Goal: Task Accomplishment & Management: Manage account settings

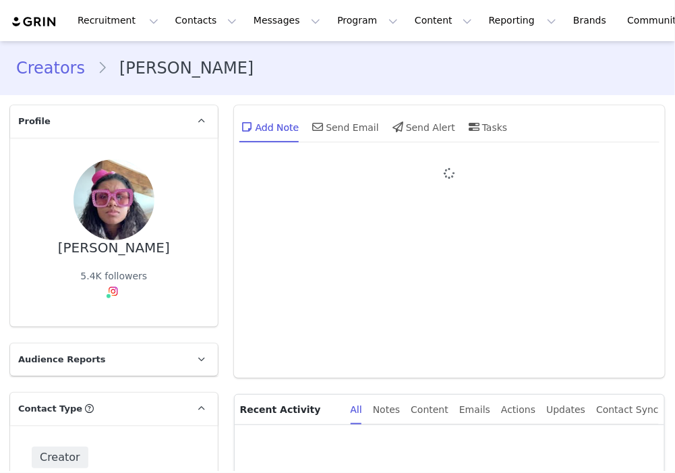
type input "+1 ([GEOGRAPHIC_DATA])"
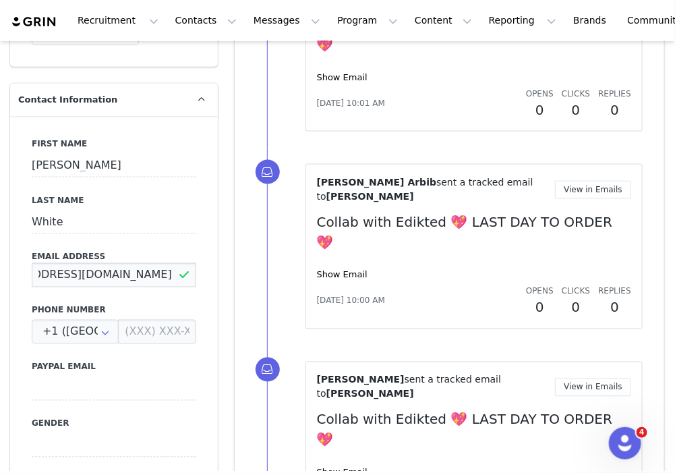
drag, startPoint x: 32, startPoint y: 269, endPoint x: 260, endPoint y: 267, distance: 228.1
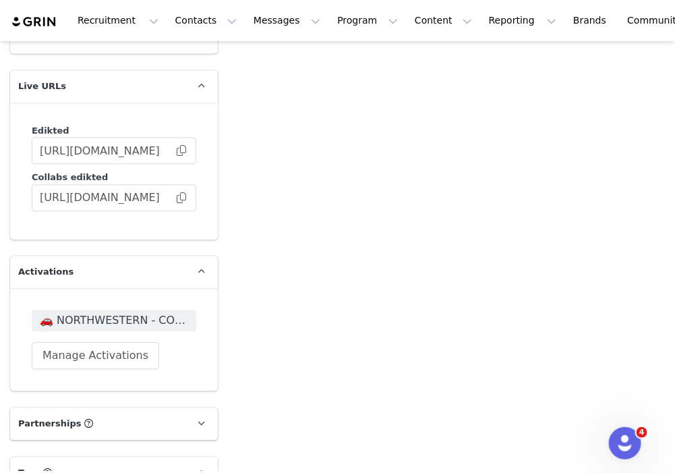
scroll to position [3613, 0]
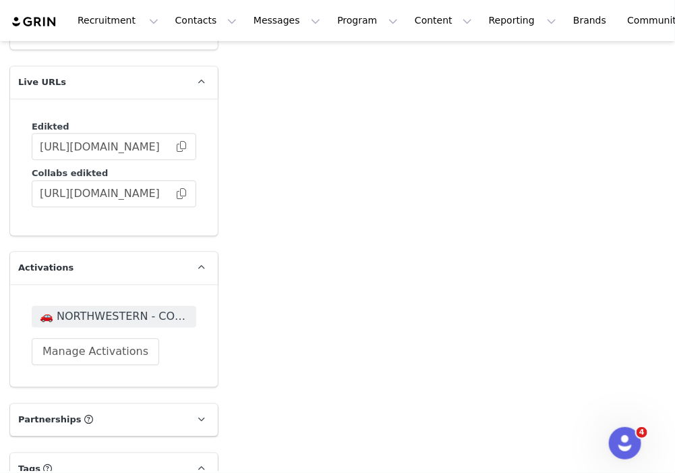
click at [158, 308] on span "🚗 NORTHWESTERN - COLLEGE TOUR 🚗" at bounding box center [114, 316] width 148 height 16
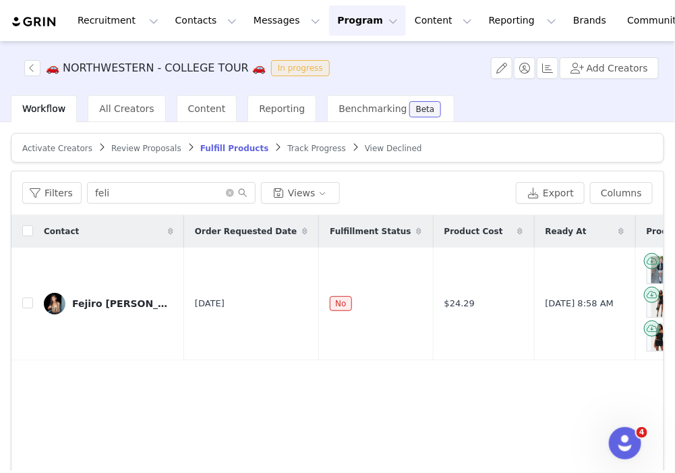
click at [69, 146] on span "Activate Creators" at bounding box center [57, 148] width 70 height 9
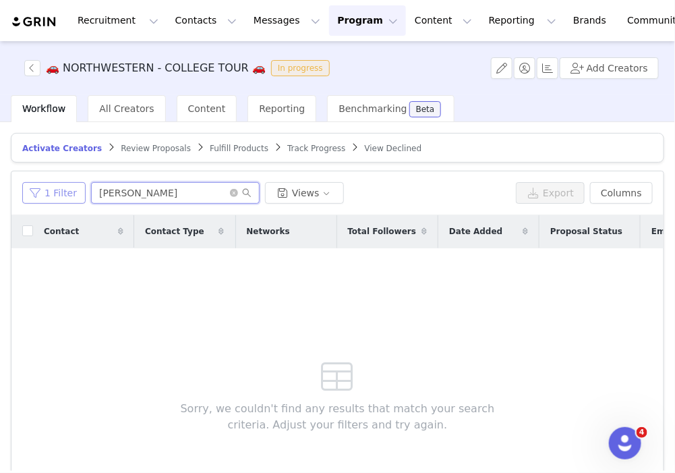
drag, startPoint x: 178, startPoint y: 201, endPoint x: 25, endPoint y: 184, distance: 154.2
click at [25, 184] on div "1 Filter claudia Views" at bounding box center [266, 193] width 489 height 22
paste input "sammywhite2025@u.northwestern.edu"
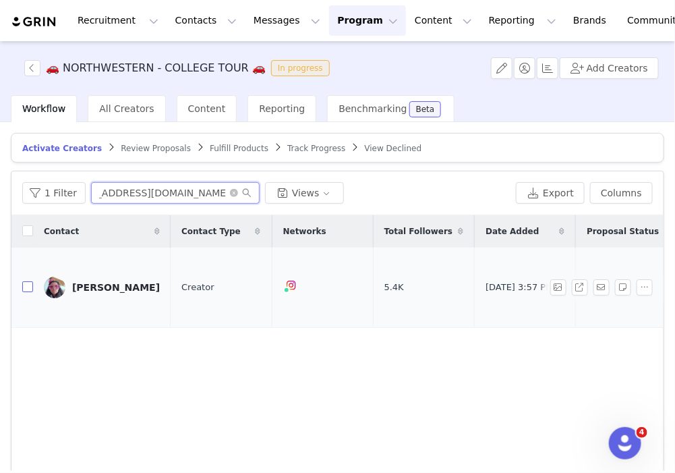
type input "sammywhite2025@u.northwestern.edu"
click at [27, 281] on input "checkbox" at bounding box center [27, 286] width 11 height 11
checkbox input "true"
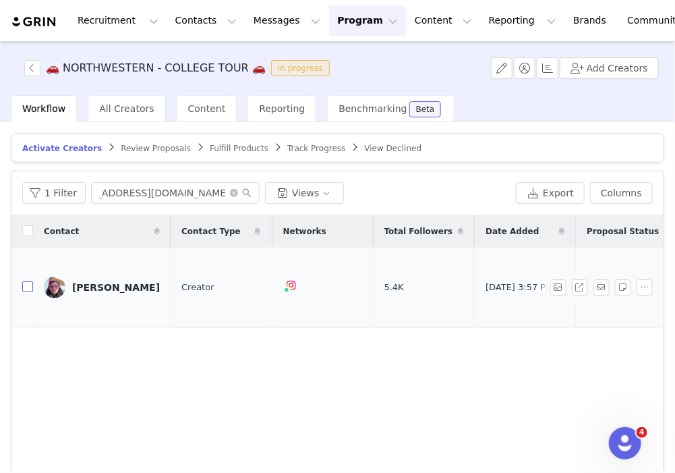
scroll to position [0, 0]
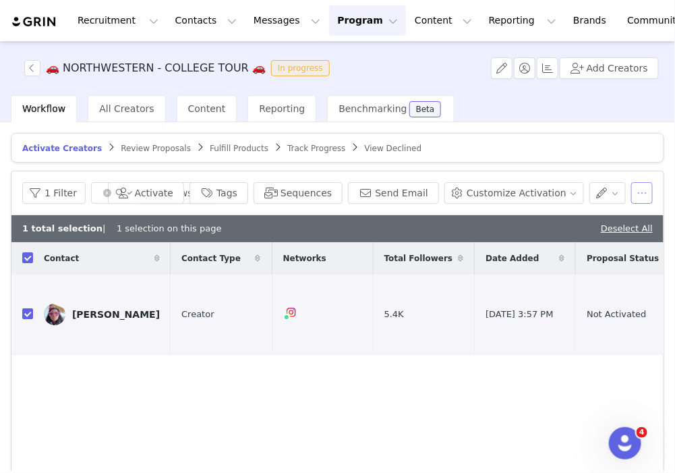
click at [632, 188] on button "button" at bounding box center [643, 193] width 22 height 22
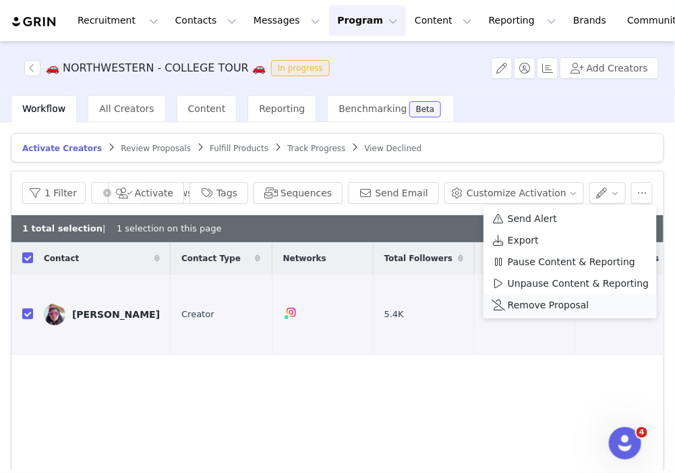
click at [532, 300] on span "Remove Proposal" at bounding box center [549, 305] width 82 height 15
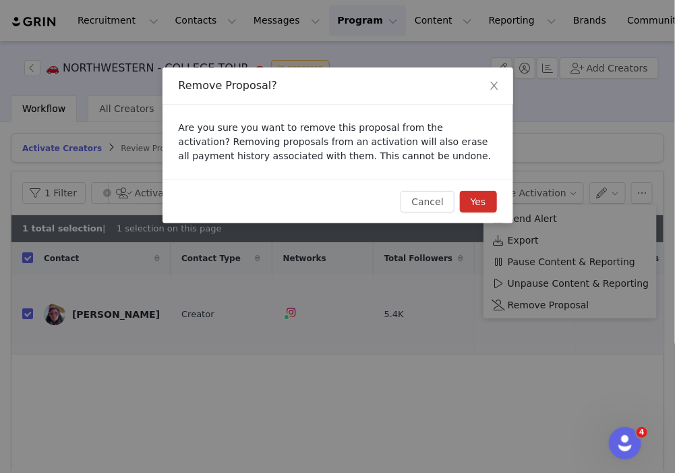
click at [483, 204] on button "Yes" at bounding box center [478, 202] width 37 height 22
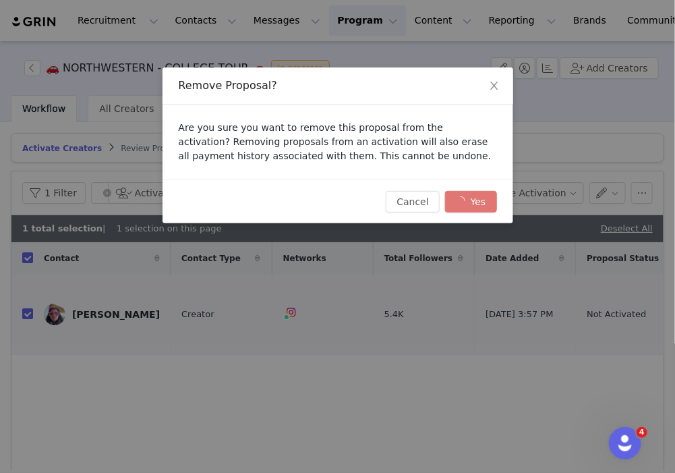
checkbox input "false"
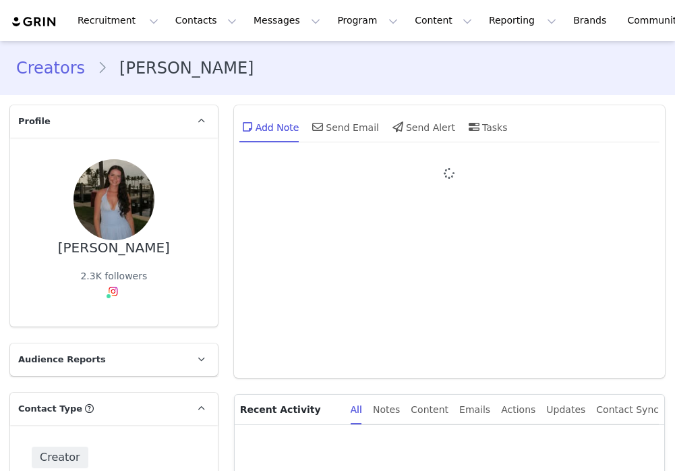
type input "+1 ([GEOGRAPHIC_DATA])"
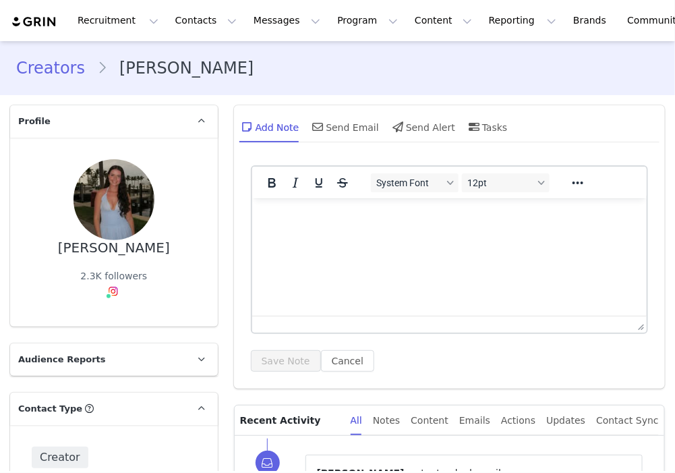
scroll to position [54, 0]
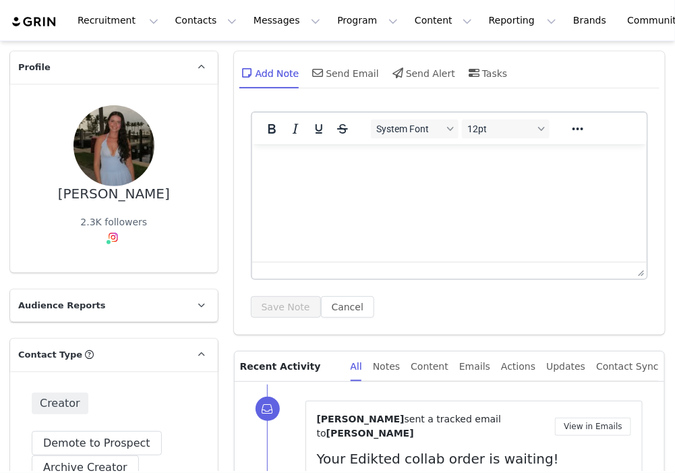
click at [316, 180] on html at bounding box center [449, 162] width 395 height 36
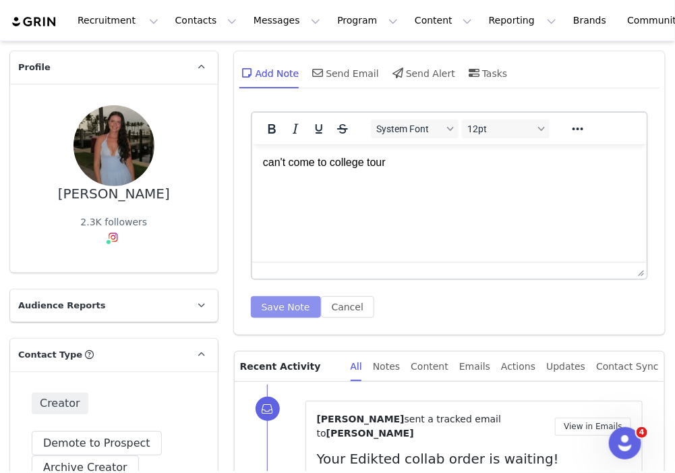
click at [267, 308] on button "Save Note" at bounding box center [286, 307] width 70 height 22
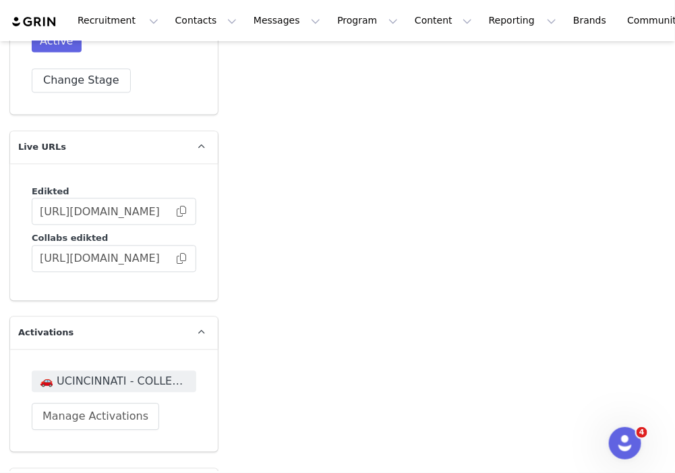
scroll to position [3508, 0]
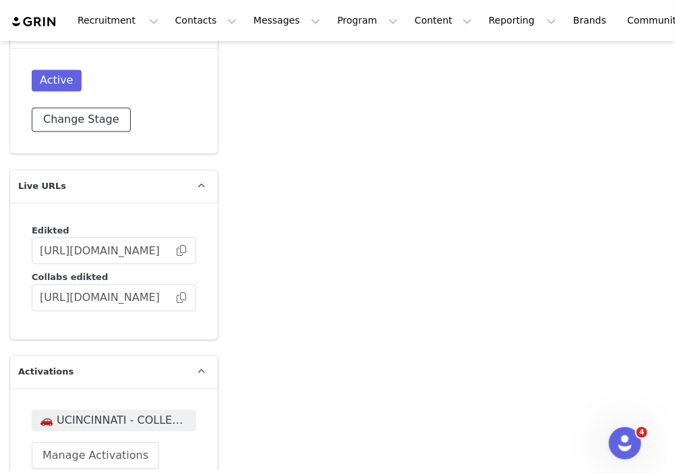
click at [46, 108] on button "Change Stage" at bounding box center [81, 120] width 99 height 24
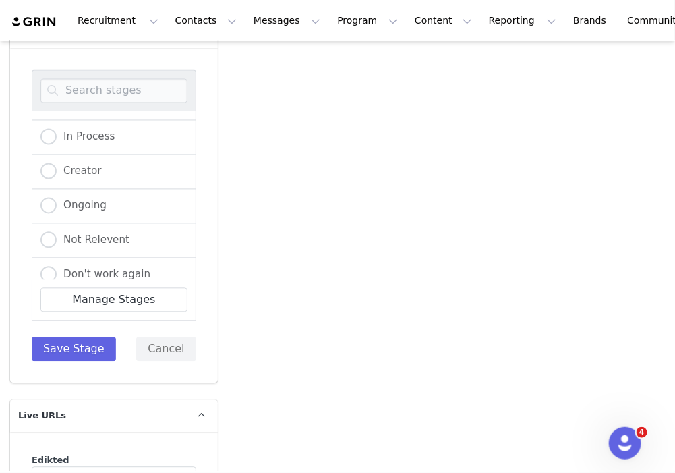
scroll to position [136, 0]
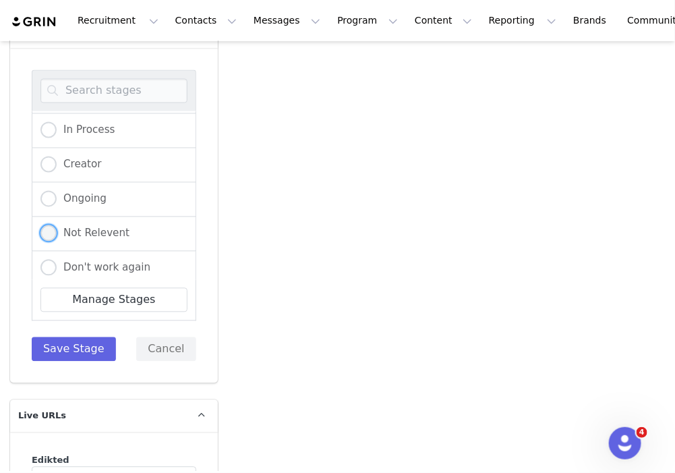
click at [79, 227] on span "Not Relevent" at bounding box center [93, 233] width 73 height 12
click at [57, 225] on input "Not Relevent" at bounding box center [48, 234] width 16 height 18
radio input "true"
radio input "false"
radio input "true"
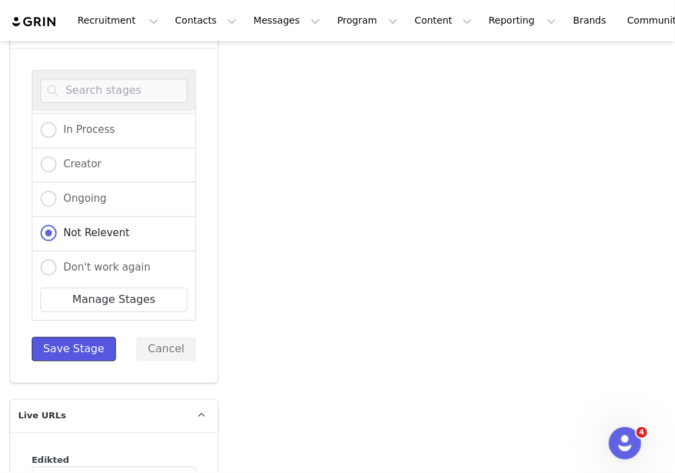
click at [59, 337] on button "Save Stage" at bounding box center [74, 349] width 84 height 24
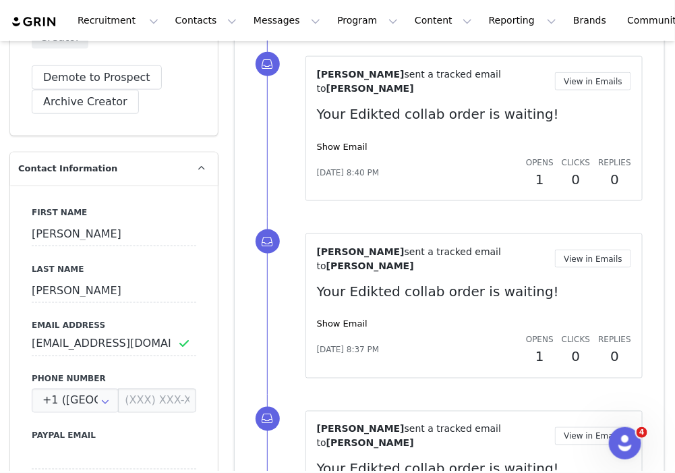
scroll to position [0, 0]
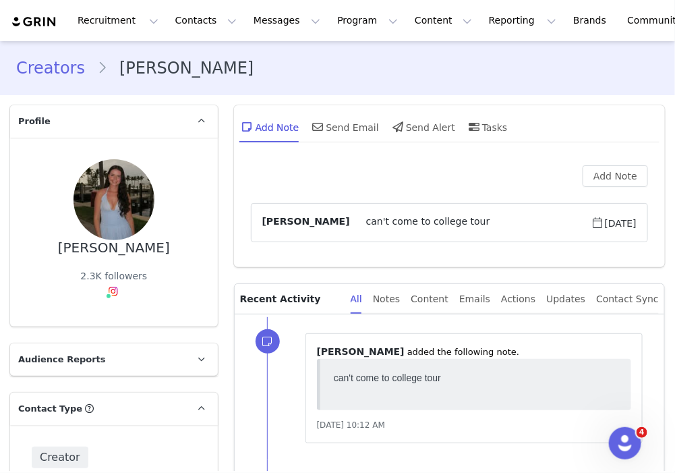
drag, startPoint x: 61, startPoint y: 241, endPoint x: 167, endPoint y: 245, distance: 106.0
click at [167, 245] on div "[PERSON_NAME] 2.3K followers" at bounding box center [114, 232] width 165 height 146
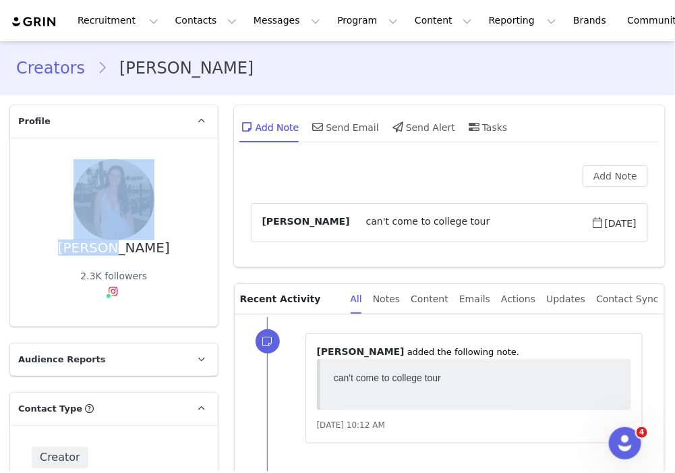
drag, startPoint x: 161, startPoint y: 248, endPoint x: 105, endPoint y: 250, distance: 56.0
click at [105, 250] on div "[PERSON_NAME] 2.3K followers" at bounding box center [114, 232] width 165 height 146
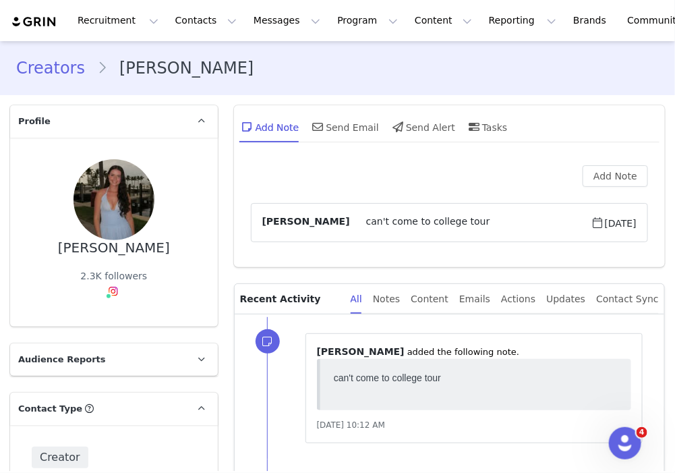
click at [162, 255] on div "[PERSON_NAME] 2.3K followers" at bounding box center [114, 232] width 165 height 146
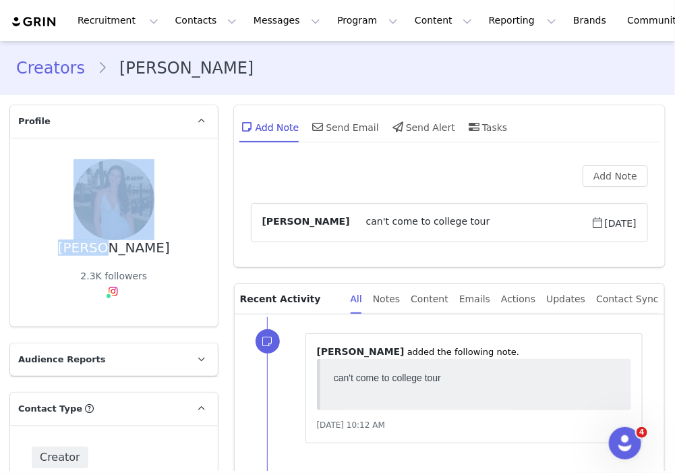
drag, startPoint x: 161, startPoint y: 246, endPoint x: 102, endPoint y: 248, distance: 58.8
click at [102, 248] on div "[PERSON_NAME] 2.3K followers" at bounding box center [114, 232] width 165 height 146
click at [161, 251] on div "[PERSON_NAME] 2.3K followers" at bounding box center [114, 232] width 165 height 146
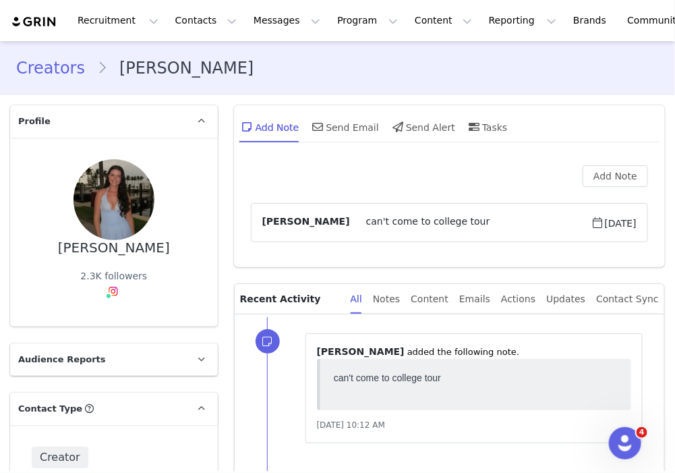
drag, startPoint x: 147, startPoint y: 251, endPoint x: 77, endPoint y: 253, distance: 70.2
click at [77, 253] on div "[PERSON_NAME] 2.3K followers" at bounding box center [114, 232] width 165 height 146
copy div "[PERSON_NAME]"
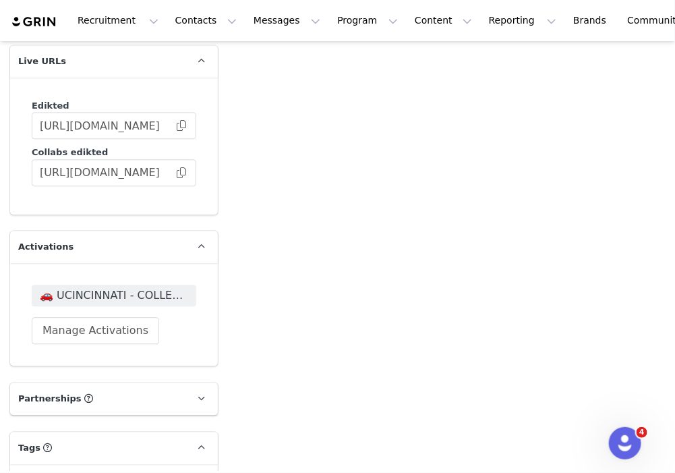
scroll to position [3634, 0]
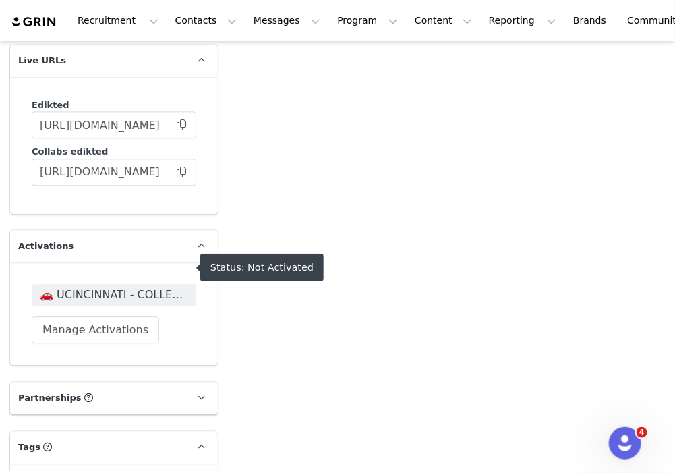
click at [82, 287] on span "🚗 UCINCINNATI - COLLEGE TOUR 🚗" at bounding box center [114, 295] width 148 height 16
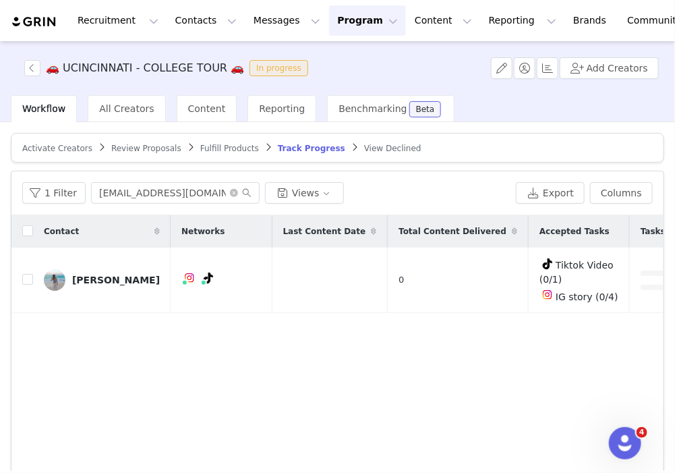
click at [65, 143] on link "Activate Creators" at bounding box center [57, 148] width 70 height 10
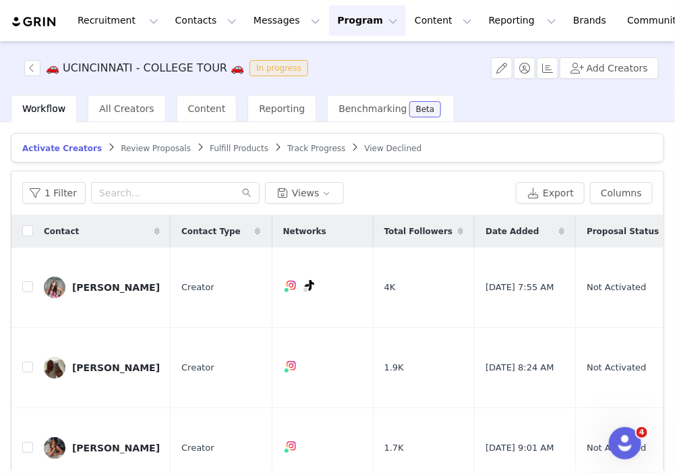
click at [192, 209] on div "1 Filter Views Export Columns" at bounding box center [337, 193] width 652 height 44
click at [184, 200] on input "text" at bounding box center [175, 193] width 169 height 22
paste input "[PERSON_NAME]"
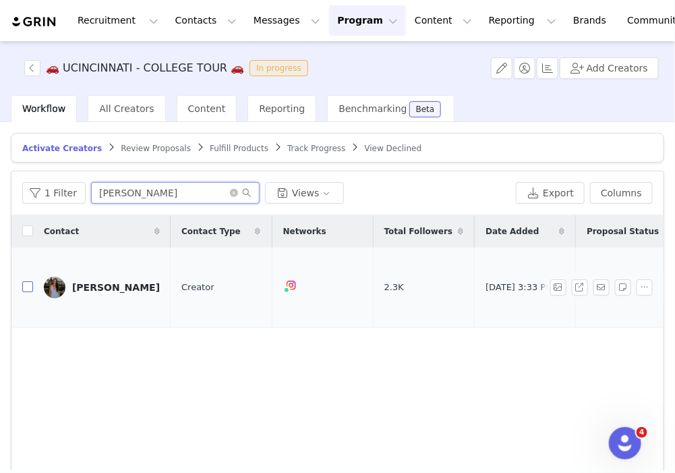
type input "[PERSON_NAME]"
click at [31, 281] on input "checkbox" at bounding box center [27, 286] width 11 height 11
checkbox input "true"
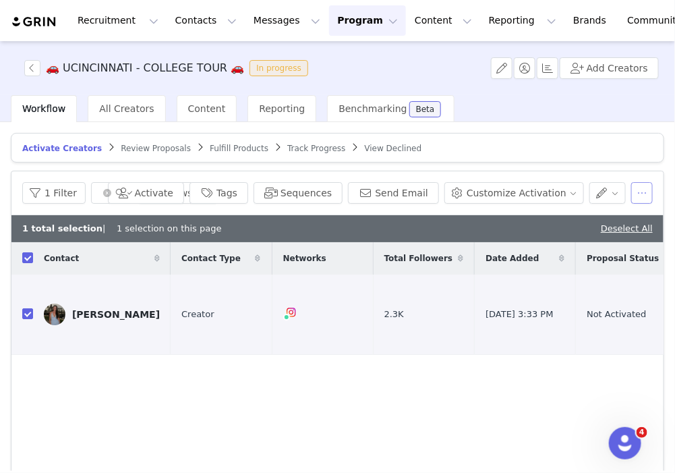
click at [632, 188] on button "button" at bounding box center [643, 193] width 22 height 22
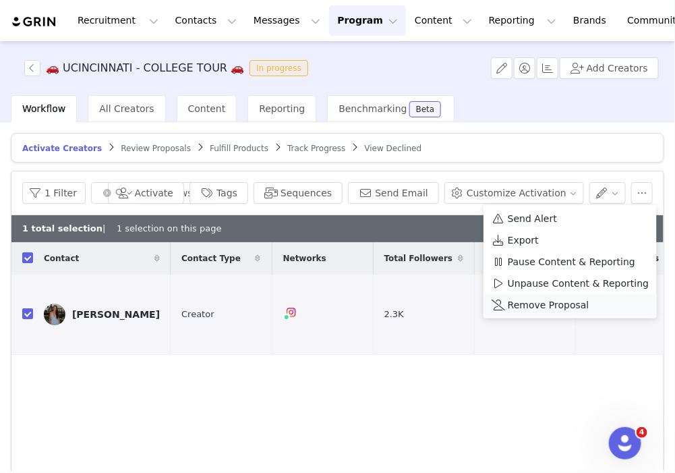
click at [549, 305] on span "Remove Proposal" at bounding box center [549, 305] width 82 height 15
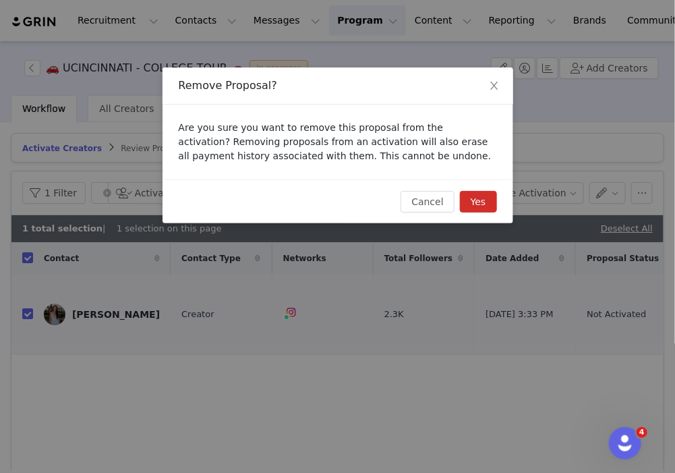
click at [482, 207] on button "Yes" at bounding box center [478, 202] width 37 height 22
checkbox input "false"
